Goal: Communication & Community: Participate in discussion

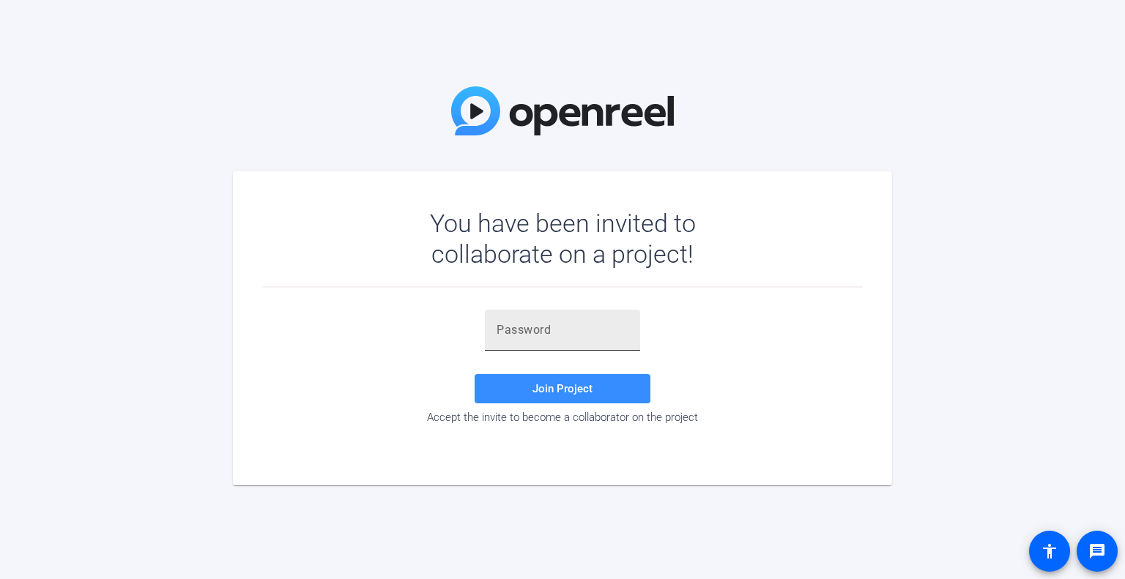
click at [546, 332] on input "text" at bounding box center [563, 331] width 132 height 18
paste input "O]T6+]"
type input "O]T6+]"
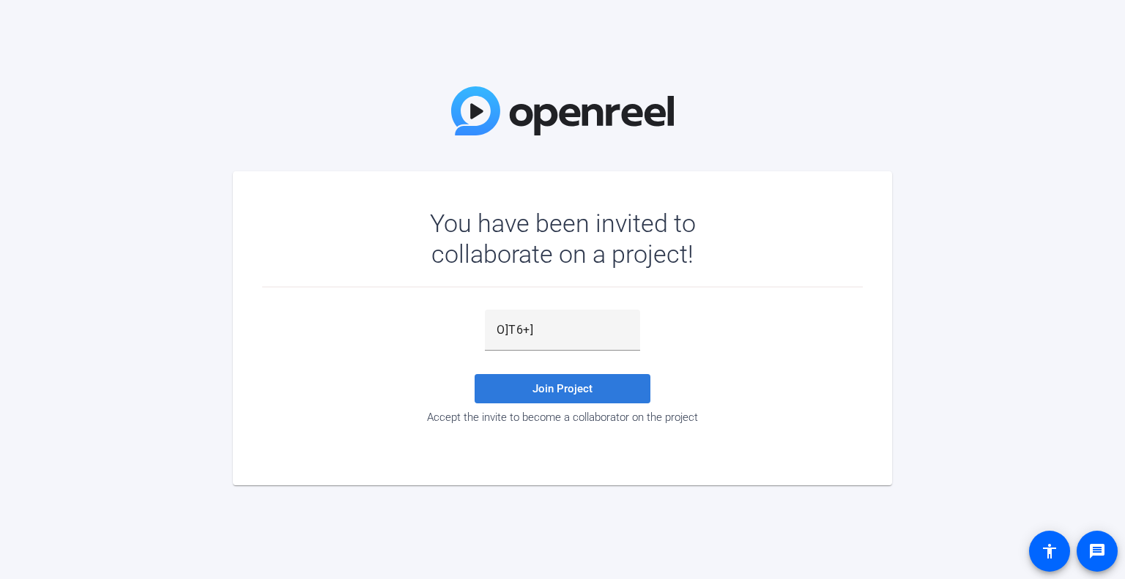
click at [546, 389] on span "Join Project" at bounding box center [562, 388] width 60 height 13
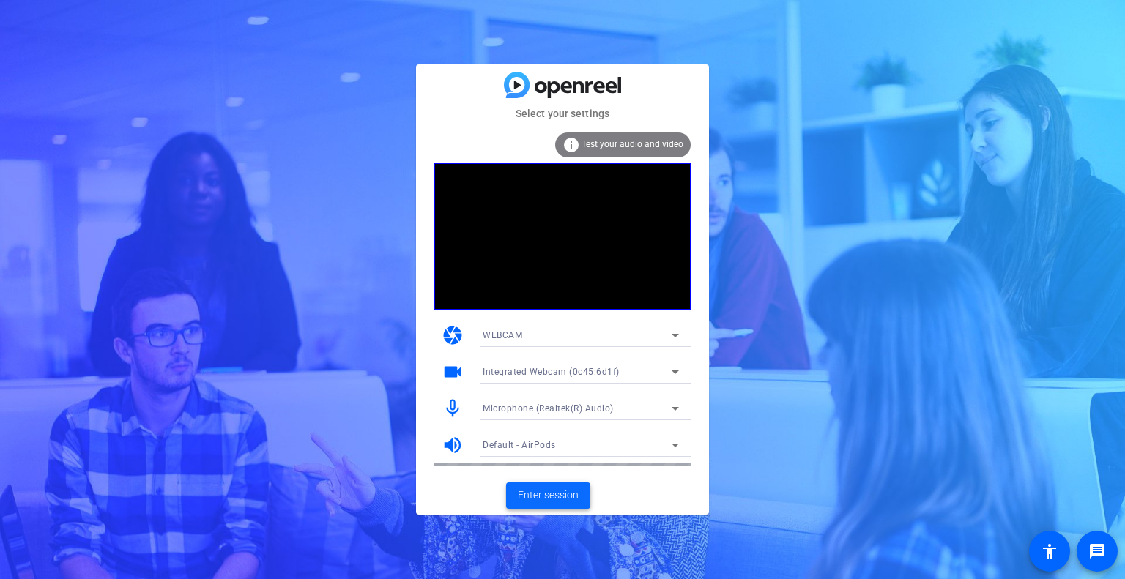
click at [550, 497] on span "Enter session" at bounding box center [548, 495] width 61 height 15
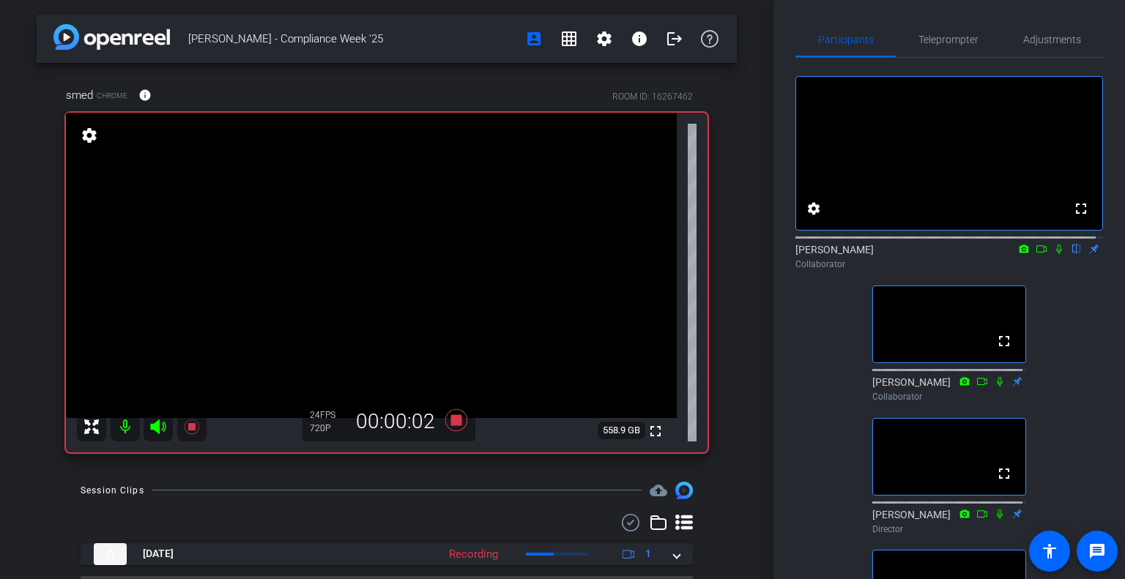
click at [560, 254] on icon at bounding box center [1059, 250] width 6 height 10
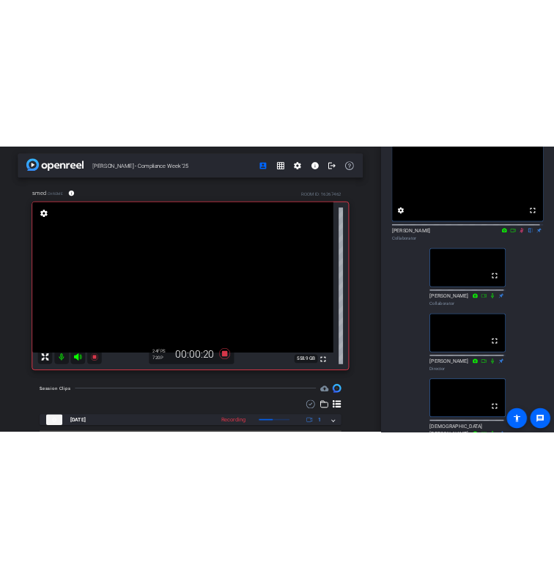
scroll to position [78, 0]
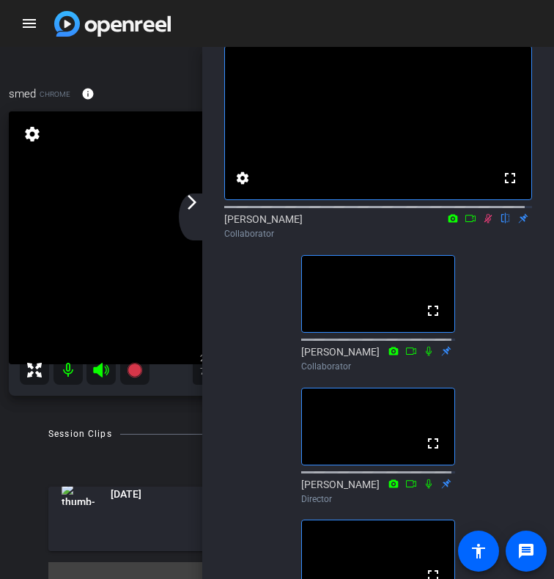
click at [198, 210] on mat-icon "arrow_forward_ios" at bounding box center [192, 202] width 18 height 18
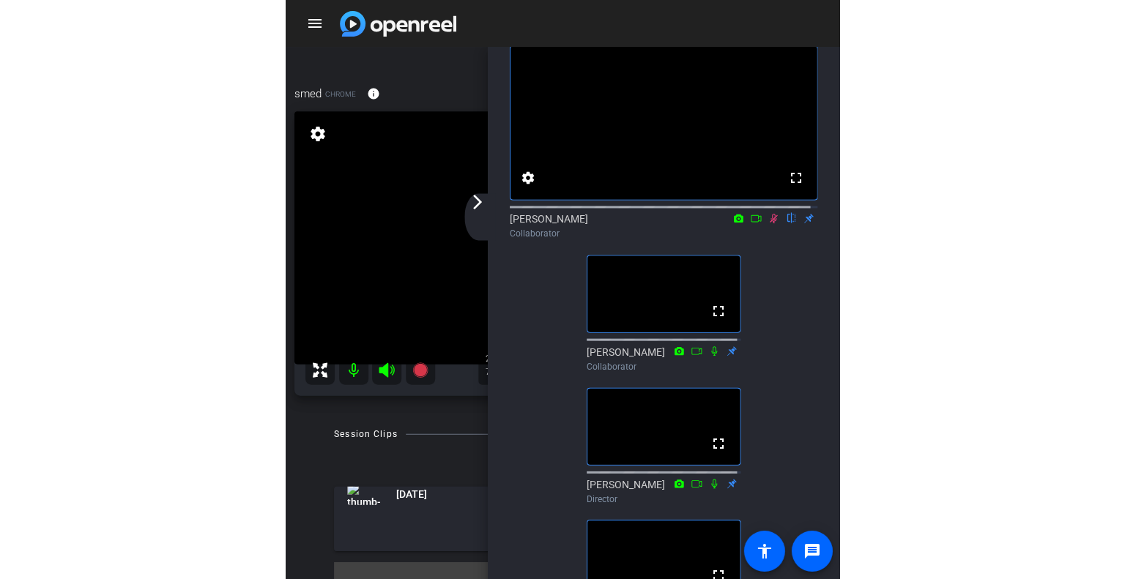
scroll to position [0, 0]
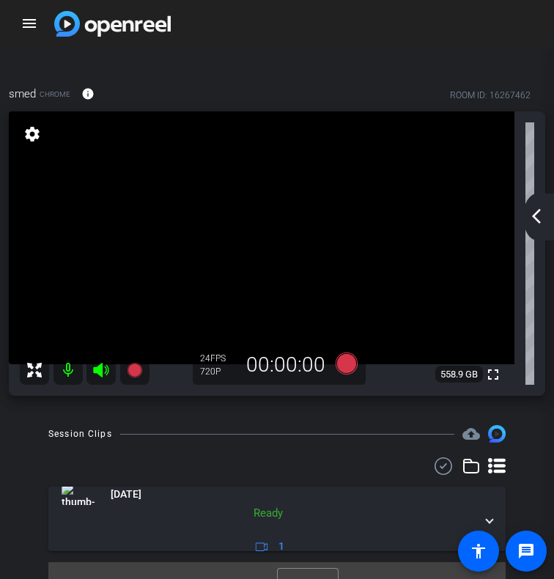
click at [535, 212] on mat-icon "arrow_back_ios_new" at bounding box center [536, 216] width 18 height 18
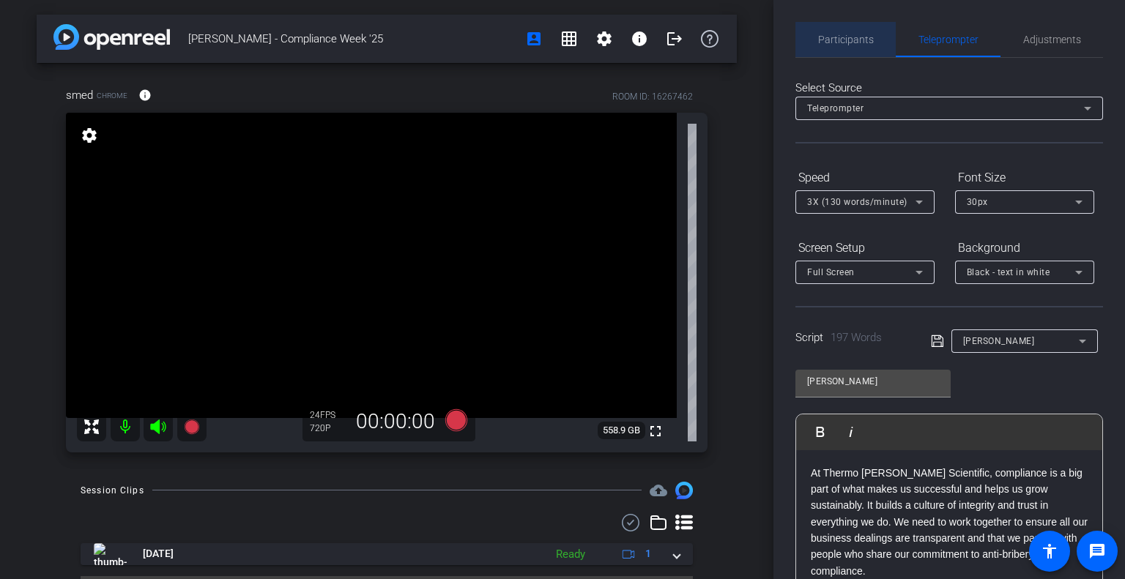
click at [560, 52] on span "Participants" at bounding box center [846, 39] width 56 height 35
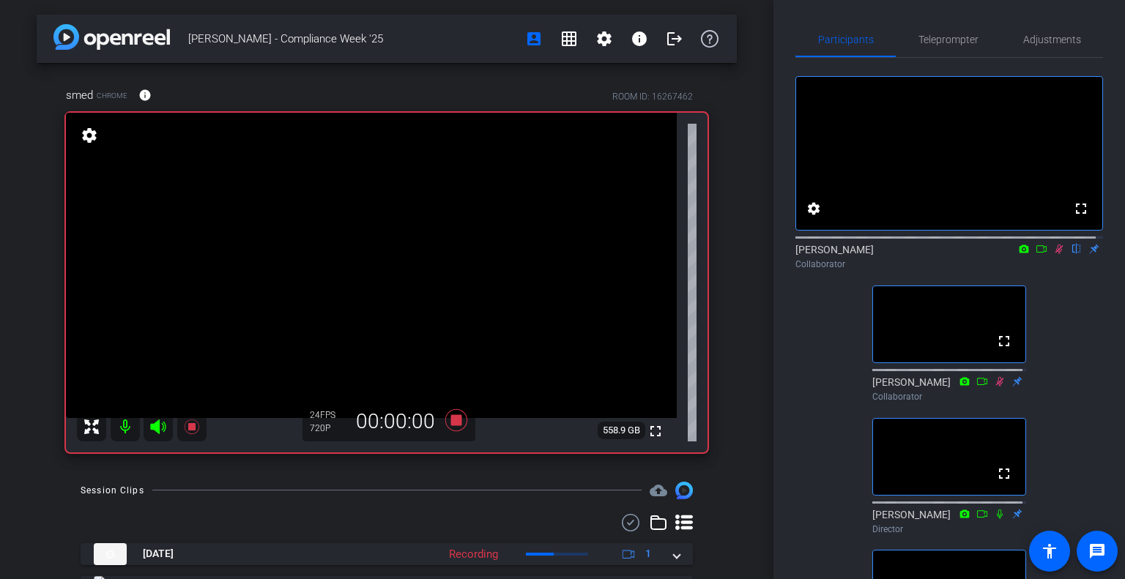
click at [560, 254] on icon at bounding box center [1024, 249] width 12 height 10
click at [560, 264] on div at bounding box center [562, 289] width 1125 height 579
click at [560, 253] on icon at bounding box center [1041, 248] width 10 height 7
click at [560, 32] on span "Teleprompter" at bounding box center [948, 39] width 60 height 35
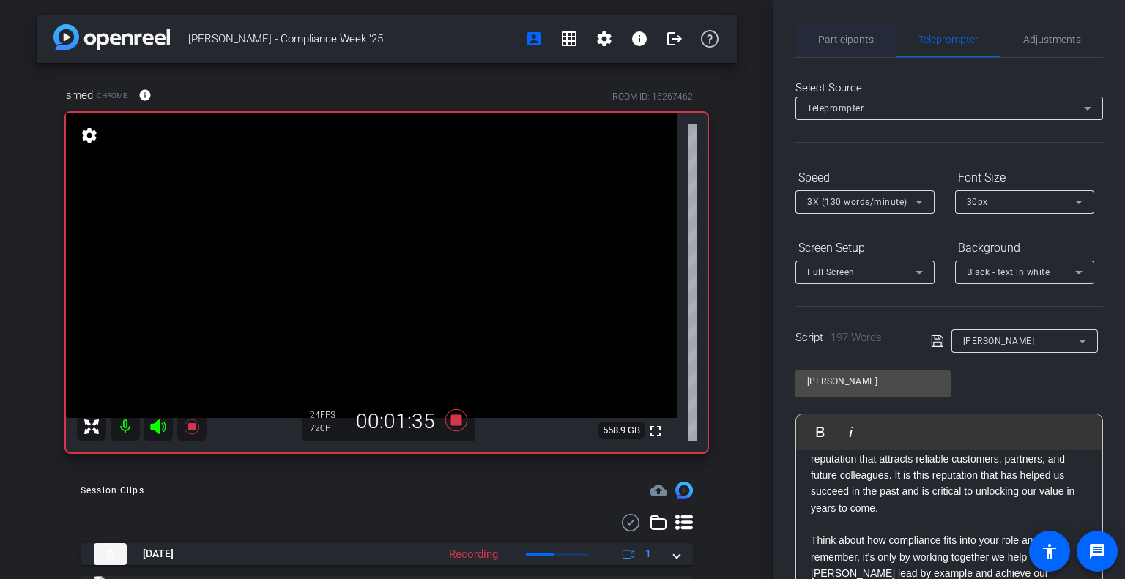
click at [560, 41] on span "Participants" at bounding box center [846, 39] width 56 height 10
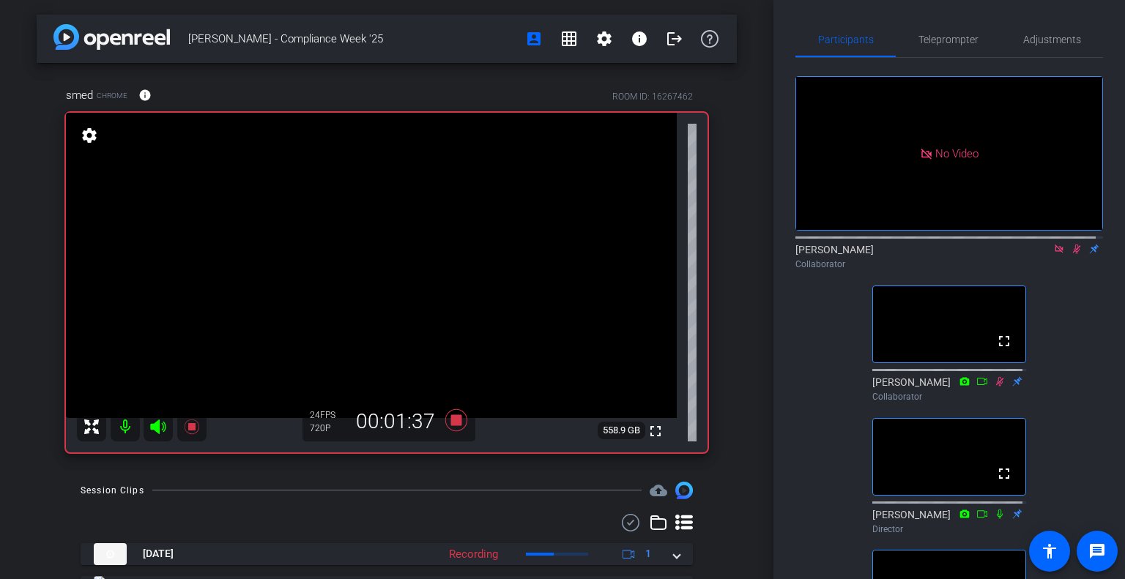
click at [560, 244] on icon at bounding box center [1059, 249] width 12 height 10
click at [560, 42] on span "Teleprompter" at bounding box center [948, 39] width 60 height 10
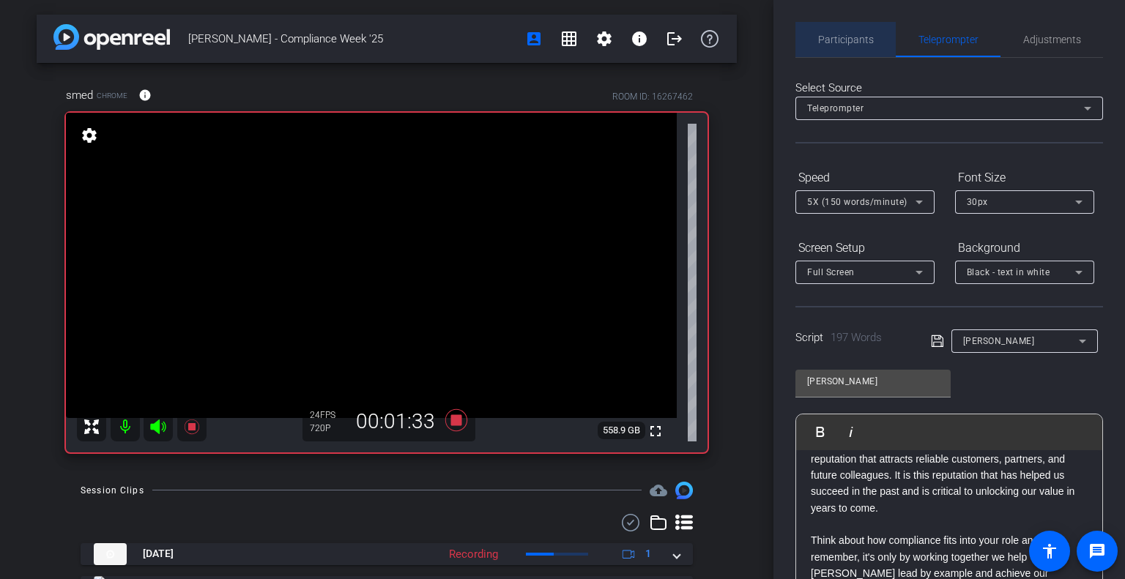
click at [560, 34] on span "Participants" at bounding box center [846, 39] width 56 height 10
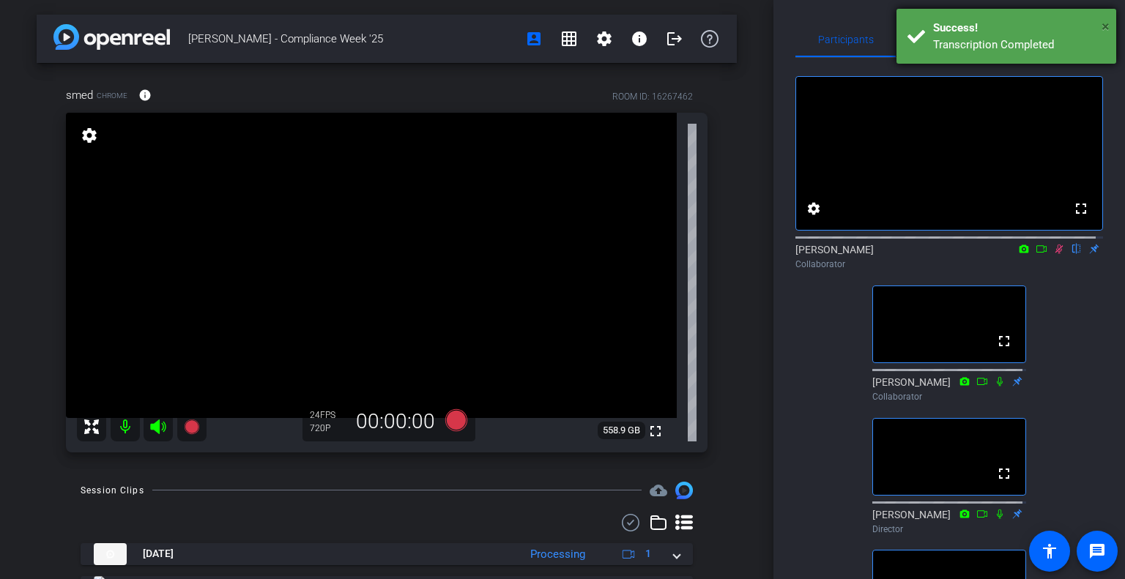
click at [560, 25] on span "×" at bounding box center [1106, 27] width 8 height 18
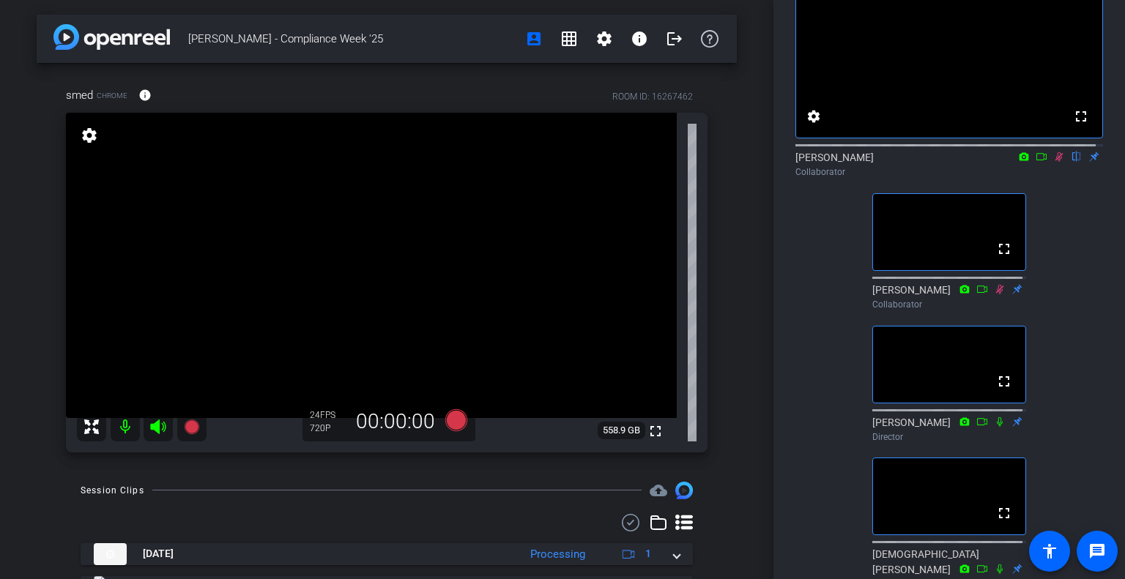
scroll to position [94, 0]
click at [560, 442] on div "[PERSON_NAME] Director" at bounding box center [949, 428] width 154 height 29
click at [560, 160] on icon at bounding box center [1059, 155] width 12 height 10
